Goal: Information Seeking & Learning: Compare options

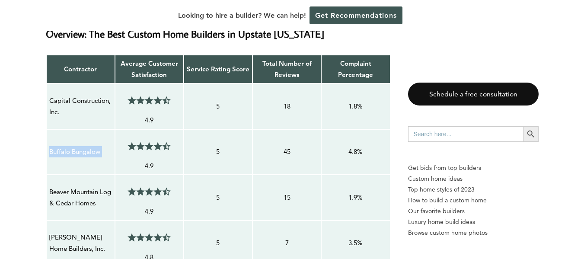
scroll to position [722, 0]
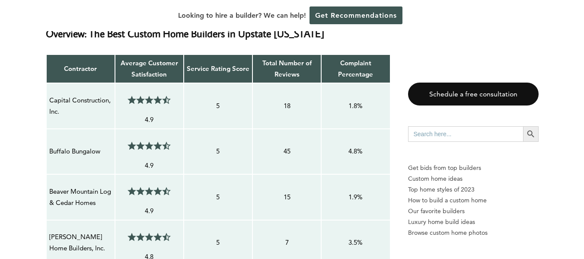
click at [53, 97] on p "Capital Construction, Inc." at bounding box center [80, 106] width 63 height 23
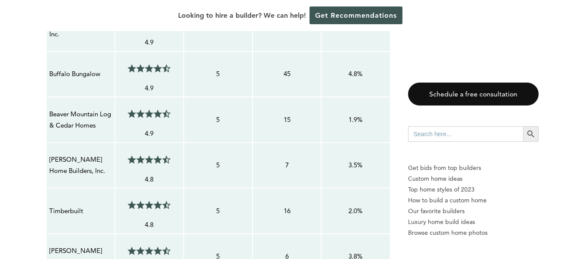
scroll to position [799, 0]
click at [94, 115] on p "Beaver Mountain Log & Cedar Homes" at bounding box center [80, 120] width 63 height 23
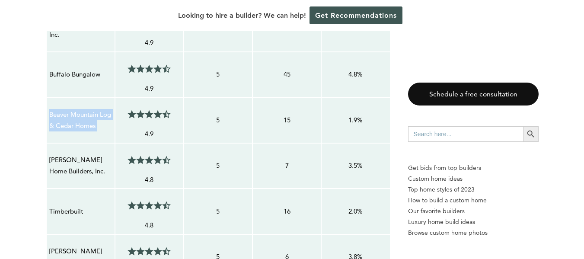
copy tr "Beaver Mountain Log & Cedar Homes 4.5/5"
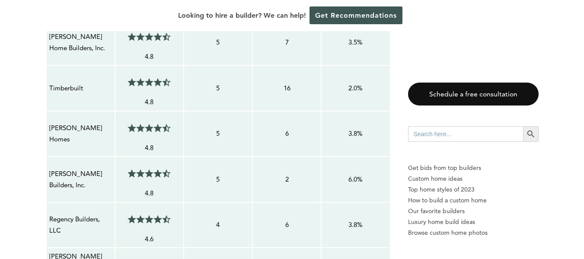
scroll to position [917, 0]
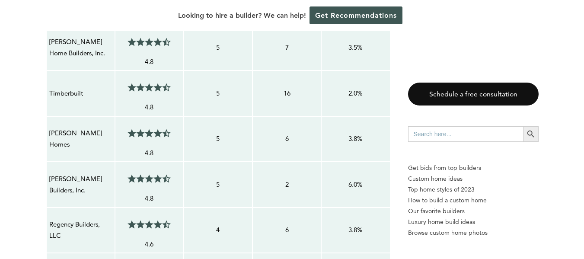
click at [73, 94] on p "Timberbuilt" at bounding box center [80, 93] width 63 height 11
copy p "Timberbuilt"
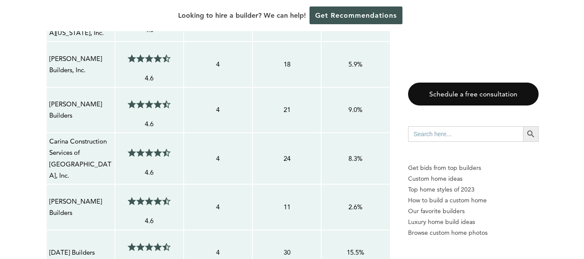
scroll to position [1180, 0]
click at [80, 102] on p "[PERSON_NAME] Builders" at bounding box center [80, 109] width 63 height 23
copy tr "[PERSON_NAME] Builders 4.5/5"
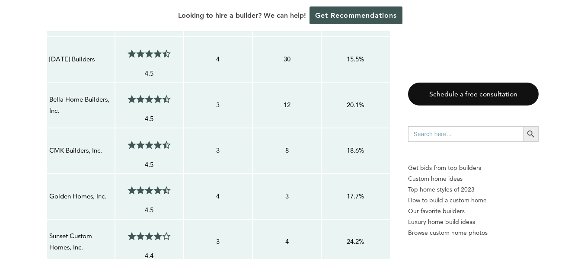
scroll to position [1375, 0]
